Goal: Check status: Check status

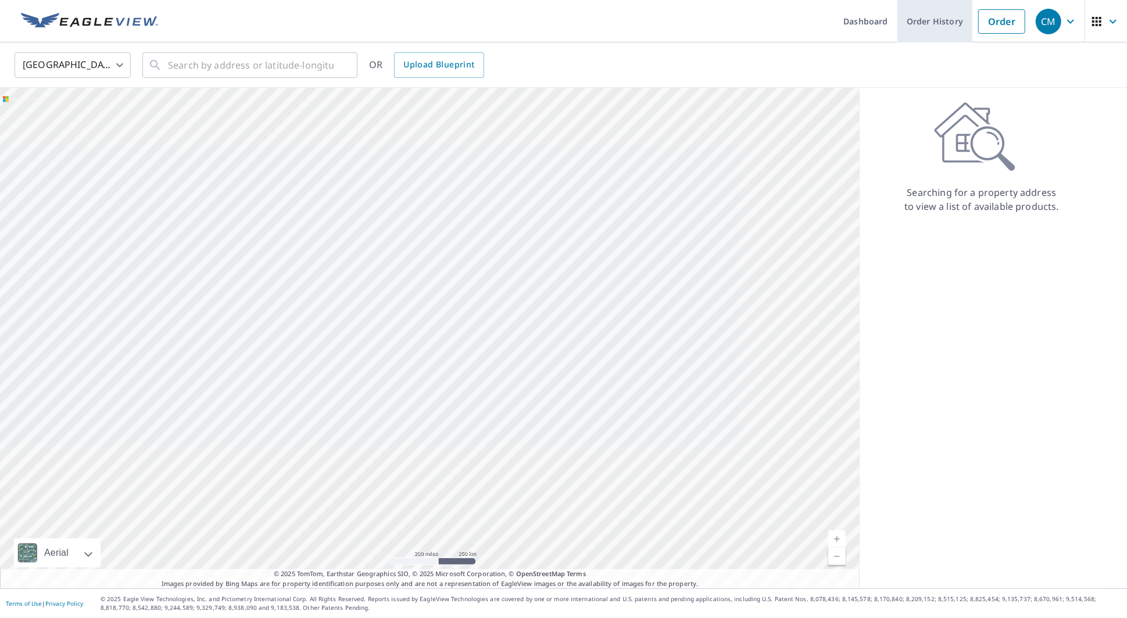
click at [929, 23] on link "Order History" at bounding box center [935, 21] width 75 height 42
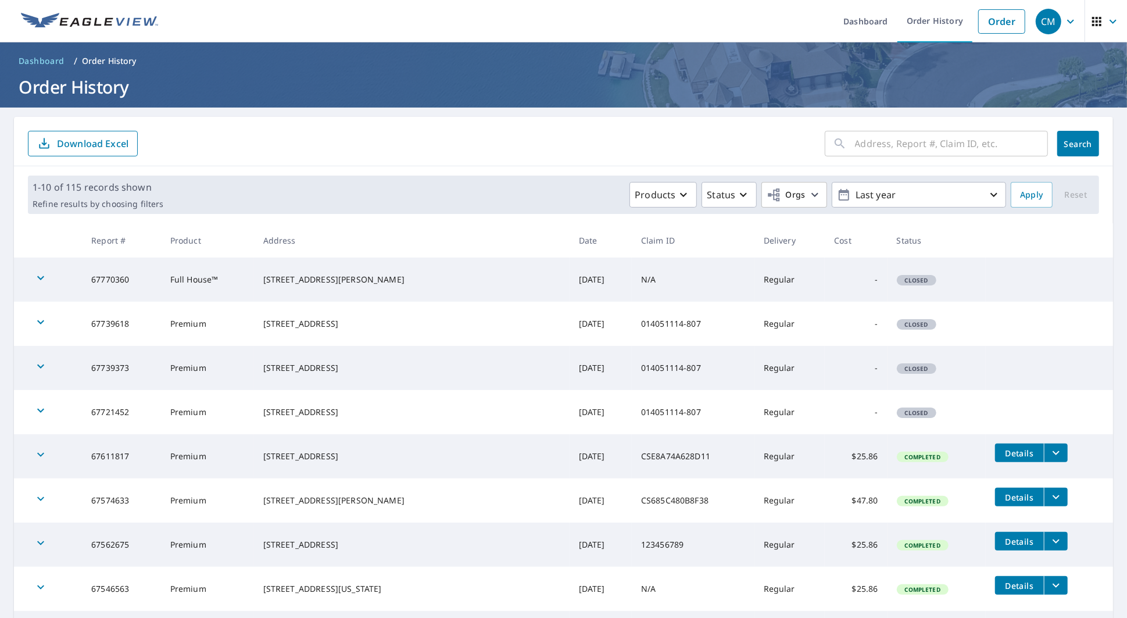
click at [1066, 27] on icon "button" at bounding box center [1071, 22] width 14 height 14
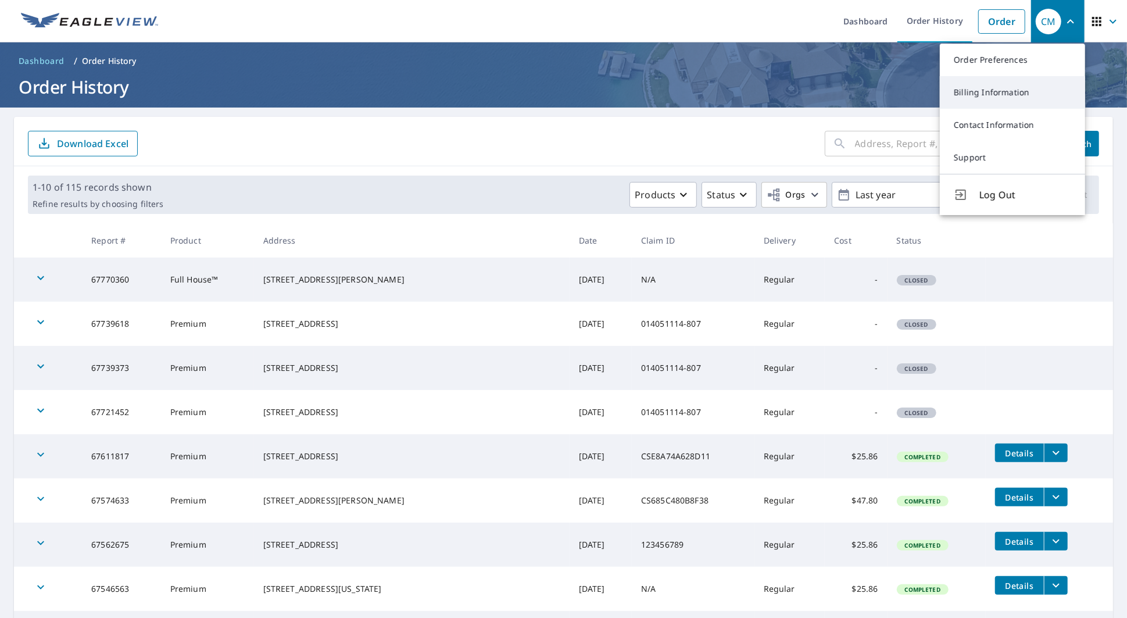
click at [1012, 100] on link "Billing Information" at bounding box center [1012, 92] width 145 height 33
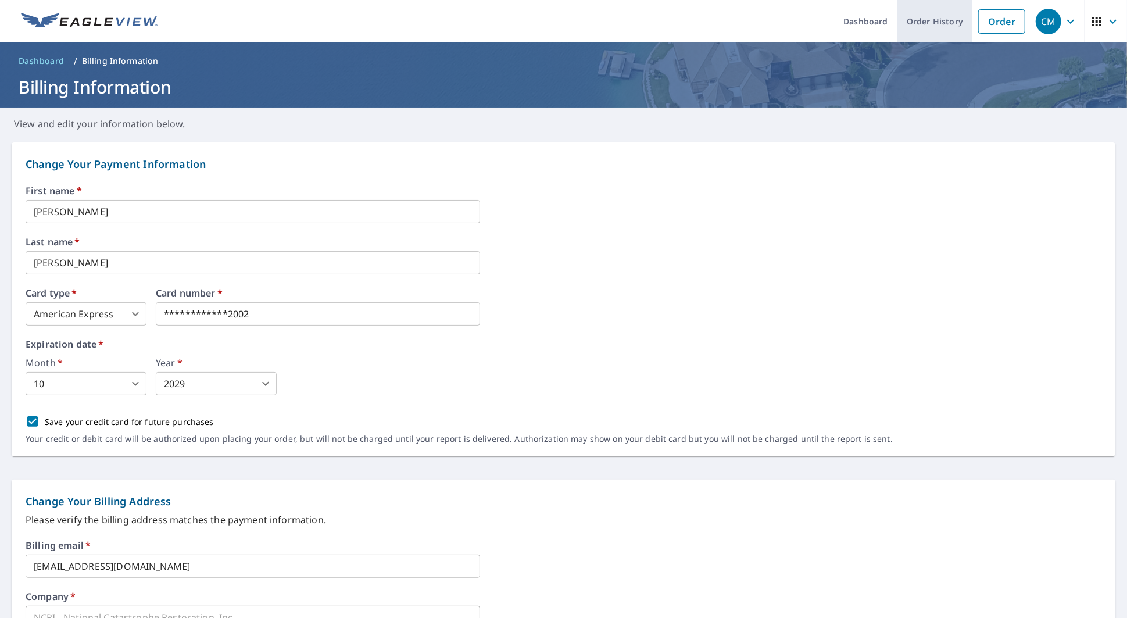
click at [943, 26] on link "Order History" at bounding box center [935, 21] width 75 height 42
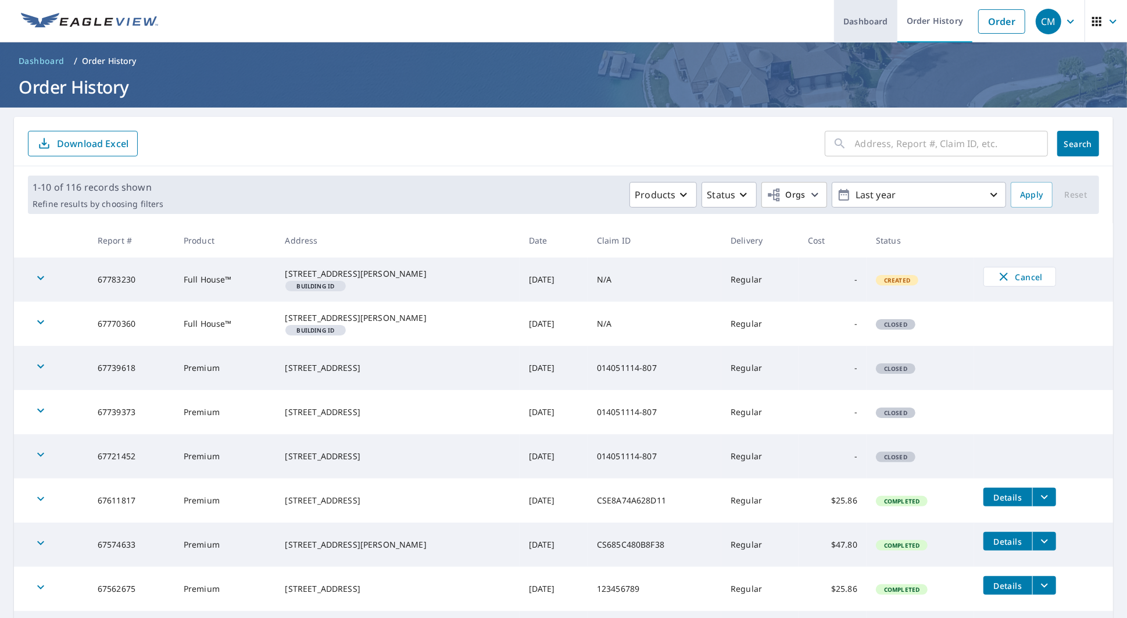
click at [872, 28] on link "Dashboard" at bounding box center [865, 21] width 63 height 42
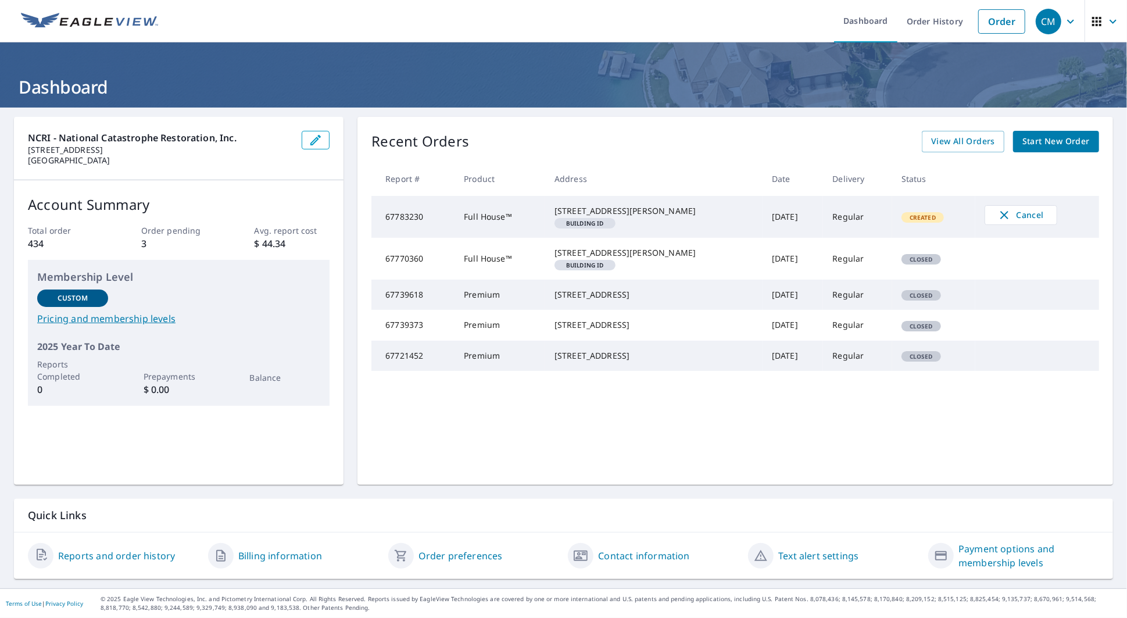
click at [903, 299] on span "Closed" at bounding box center [921, 295] width 37 height 8
click at [408, 310] on td "67739618" at bounding box center [413, 295] width 83 height 30
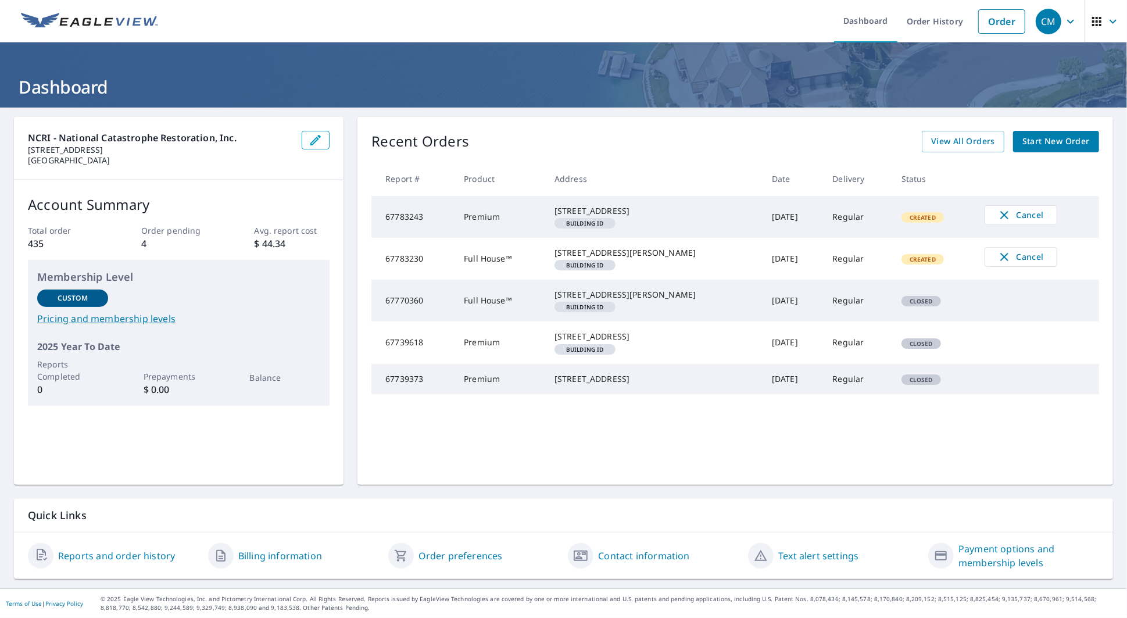
click at [1065, 27] on icon "button" at bounding box center [1071, 22] width 14 height 14
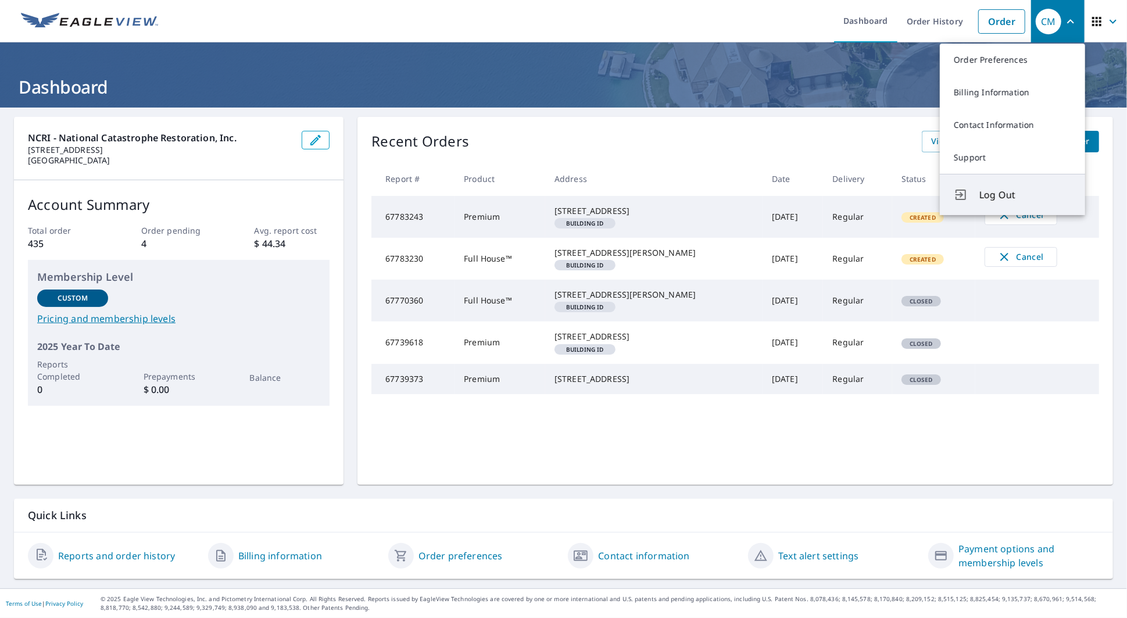
click at [1004, 194] on span "Log Out" at bounding box center [1026, 195] width 92 height 14
